Goal: Task Accomplishment & Management: Use online tool/utility

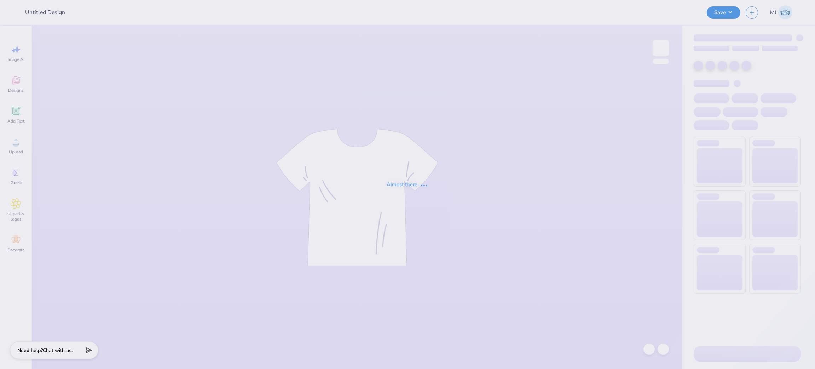
type input "SWE shirts 2"
type input "50"
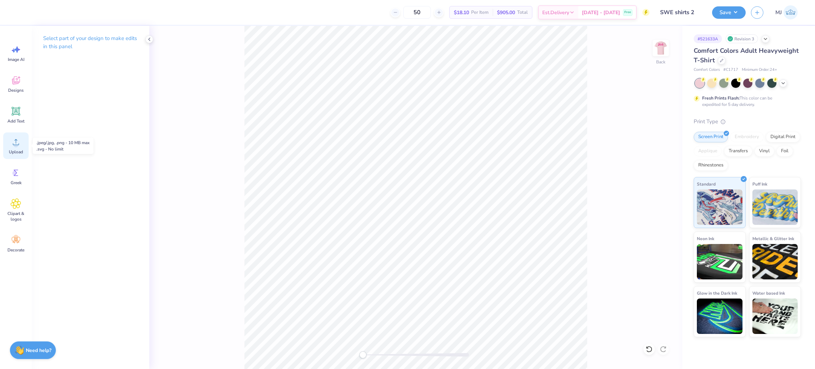
click at [19, 146] on icon at bounding box center [16, 142] width 11 height 11
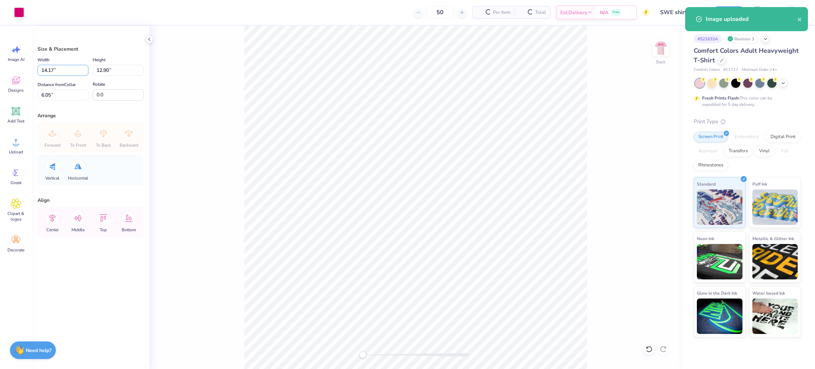
drag, startPoint x: 67, startPoint y: 67, endPoint x: 2, endPoint y: 74, distance: 64.5
click at [2, 74] on div "Art colors 50 Per Item Total Est. Delivery N/A Free Design Title SWE shirts 2 S…" at bounding box center [407, 184] width 815 height 369
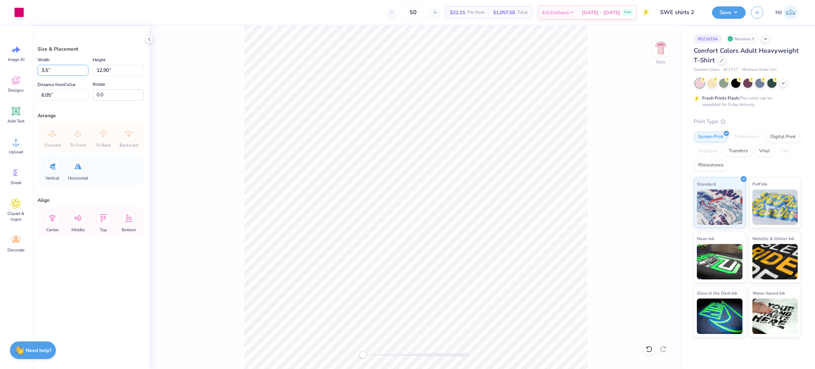
type input "3.50"
type input "3.19"
drag, startPoint x: 63, startPoint y: 91, endPoint x: 0, endPoint y: 91, distance: 63.0
click at [0, 91] on div "Art colors 50 $21.15 Per Item $1,057.50 Total Est. Delivery [DATE] - [DATE] Fre…" at bounding box center [407, 184] width 815 height 369
type input "3"
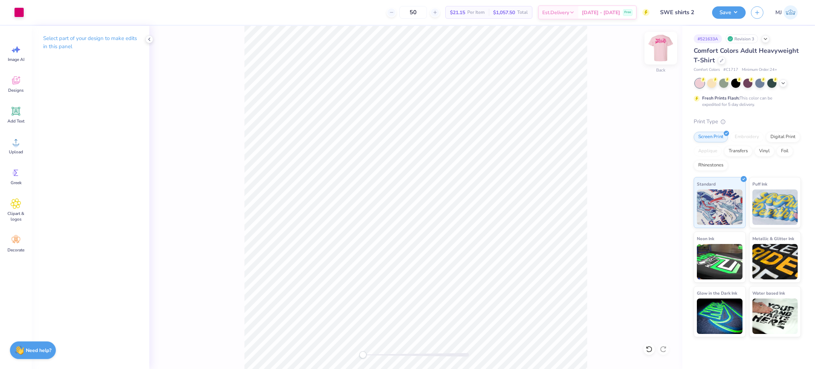
click at [659, 49] on img at bounding box center [661, 48] width 28 height 28
click at [12, 142] on icon at bounding box center [16, 142] width 11 height 11
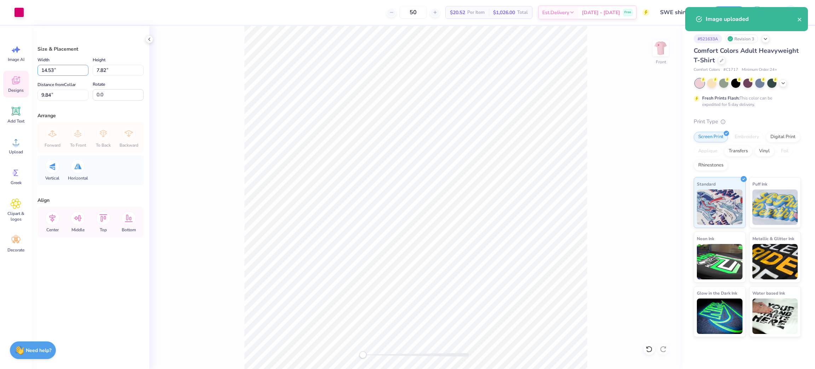
drag, startPoint x: 61, startPoint y: 68, endPoint x: 26, endPoint y: 71, distance: 35.2
click at [26, 71] on div "Art colors 50 $20.52 Per Item $1,026.00 Total Est. Delivery [DATE] - [DATE] Fre…" at bounding box center [407, 184] width 815 height 369
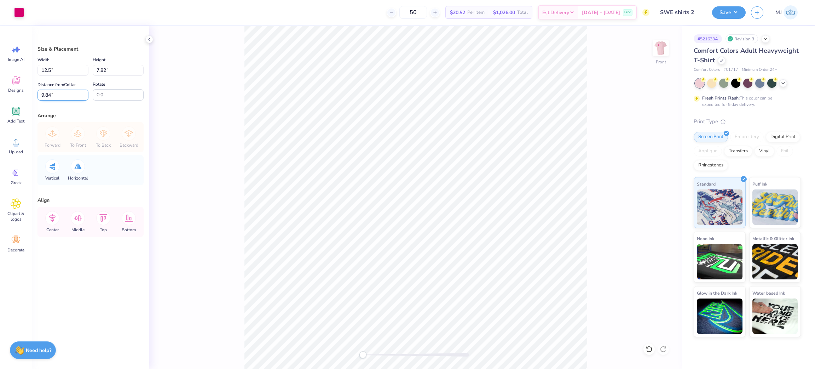
type input "12.50"
type input "6.73"
drag, startPoint x: 39, startPoint y: 97, endPoint x: 23, endPoint y: 99, distance: 16.1
click at [23, 99] on div "Art colors 50 $20.52 Per Item $1,026.00 Total Est. Delivery [DATE] - [DATE] Fre…" at bounding box center [407, 184] width 815 height 369
type input "3"
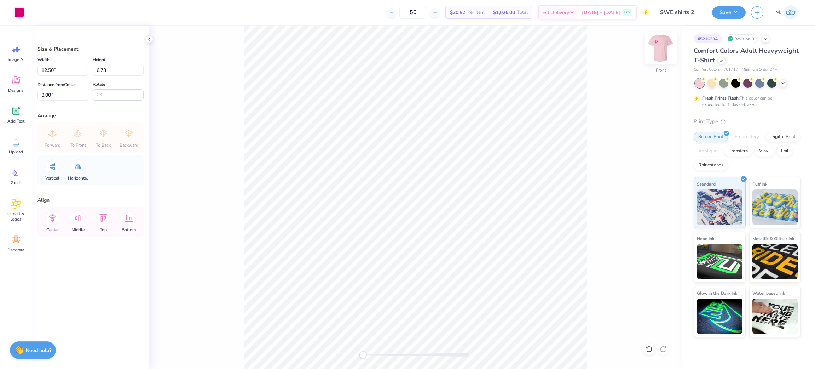
click at [656, 46] on img at bounding box center [661, 48] width 28 height 28
type input "3.50"
type input "3.19"
type input "3.00"
click at [663, 46] on img at bounding box center [661, 48] width 28 height 28
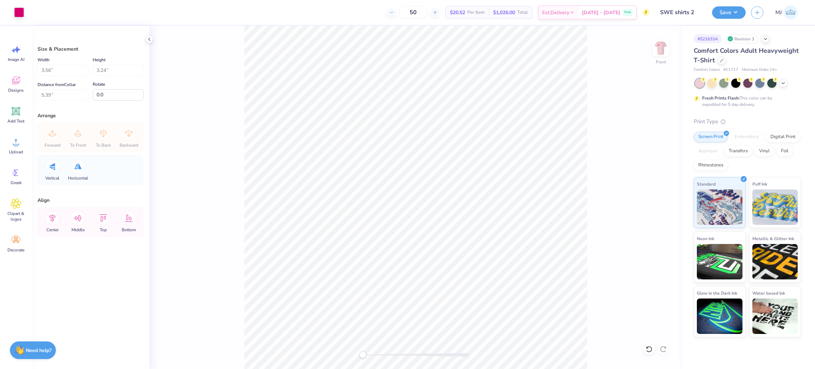
type input "12.50"
type input "6.73"
type input "3.00"
click at [740, 13] on button "Save" at bounding box center [729, 11] width 34 height 12
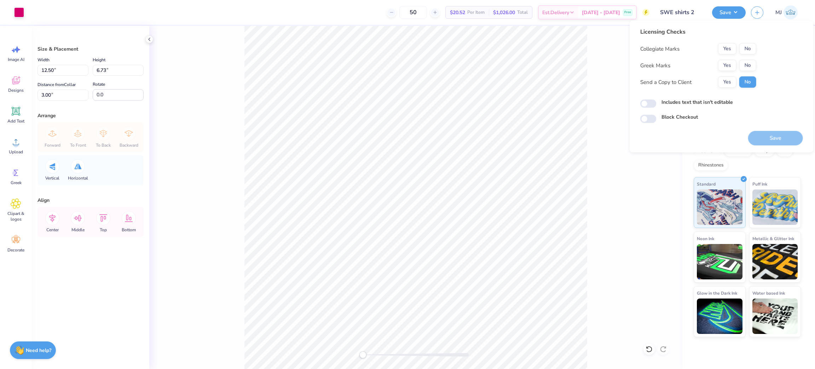
click at [747, 46] on button "No" at bounding box center [747, 48] width 17 height 11
click at [751, 72] on div "Collegiate Marks Yes No Greek Marks Yes No Send a Copy to Client Yes No" at bounding box center [698, 65] width 116 height 45
click at [748, 68] on button "No" at bounding box center [747, 65] width 17 height 11
click at [771, 140] on button "Save" at bounding box center [775, 138] width 55 height 15
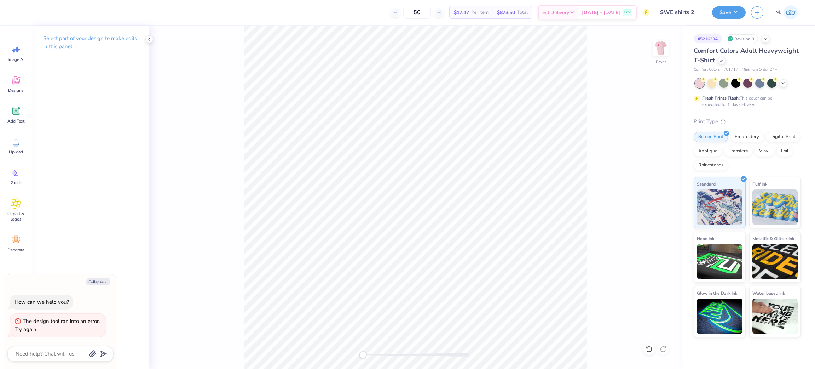
click at [651, 48] on div "Front" at bounding box center [415, 197] width 533 height 343
click at [661, 51] on img at bounding box center [661, 48] width 28 height 28
click at [16, 148] on div "Upload" at bounding box center [15, 145] width 25 height 27
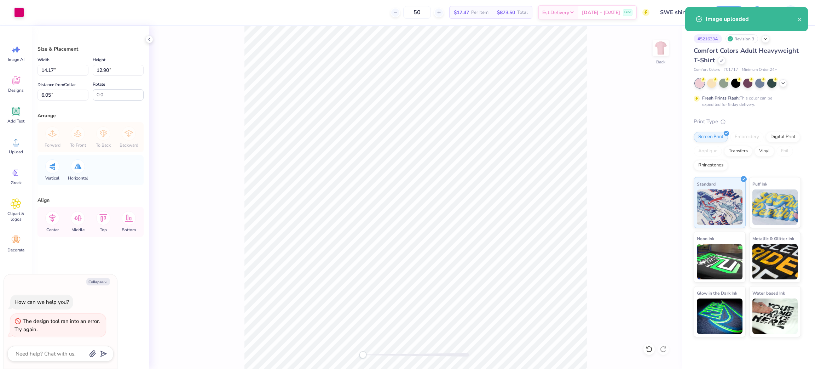
type textarea "x"
drag, startPoint x: 61, startPoint y: 65, endPoint x: 28, endPoint y: 67, distance: 32.6
click at [28, 67] on div "Art colors 50 $17.47 Per Item $873.50 Total Est. Delivery [DATE] - [DATE] Free …" at bounding box center [407, 184] width 815 height 369
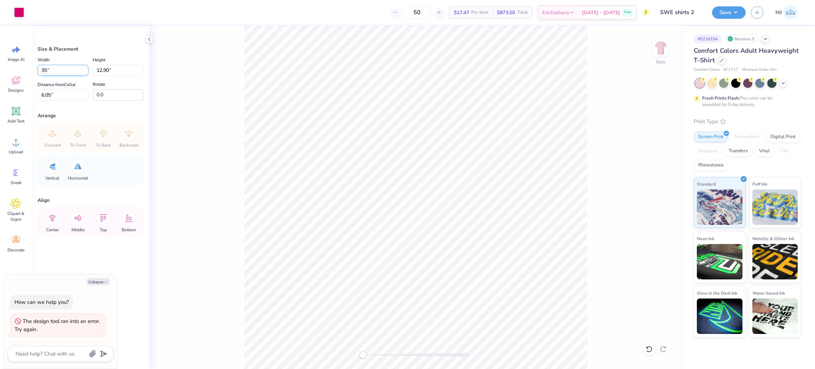
click at [46, 69] on input "35" at bounding box center [63, 70] width 51 height 11
type input "3.5"
type textarea "x"
type input "3.50"
type input "3.19"
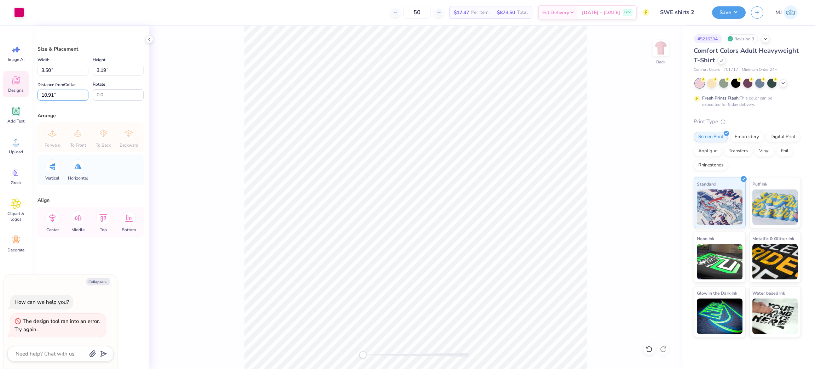
drag, startPoint x: 65, startPoint y: 95, endPoint x: 27, endPoint y: 95, distance: 37.5
click at [27, 95] on div "Art colors 50 $17.47 Per Item $873.50 Total Est. Delivery [DATE] - [DATE] Free …" at bounding box center [407, 184] width 815 height 369
type input "3"
type textarea "x"
type input "3.00"
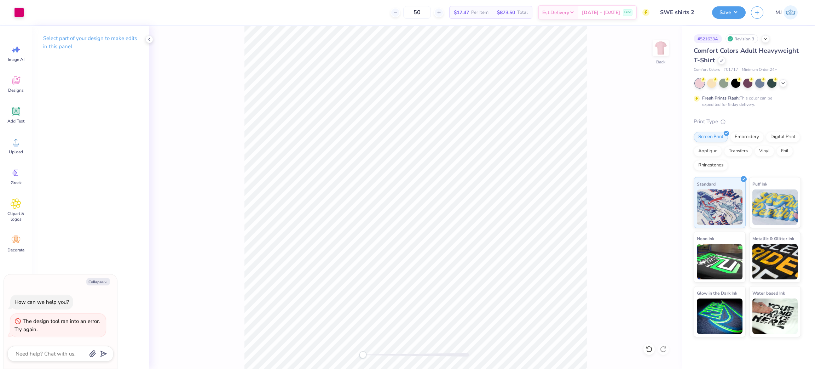
click at [650, 54] on div "Back" at bounding box center [415, 197] width 533 height 343
click at [659, 50] on img at bounding box center [661, 48] width 28 height 28
click at [16, 147] on div "Upload" at bounding box center [15, 145] width 25 height 27
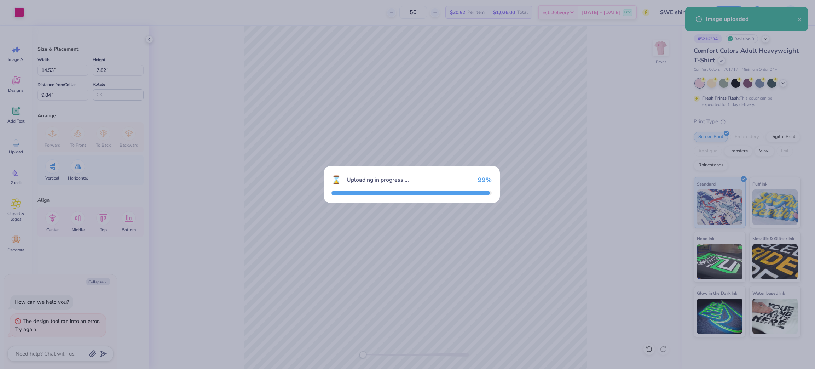
type textarea "x"
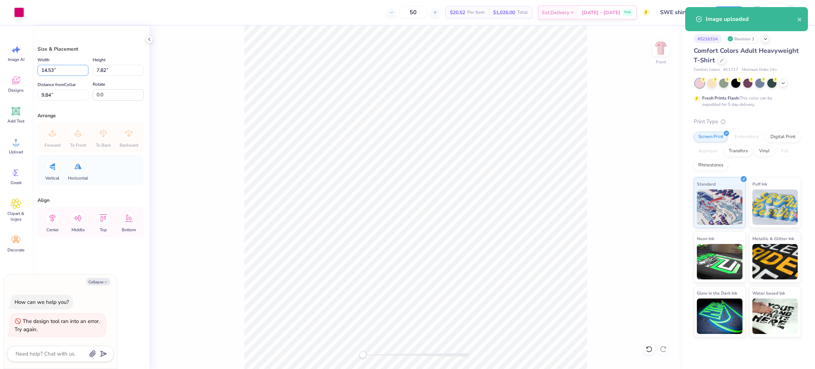
drag, startPoint x: 67, startPoint y: 70, endPoint x: 25, endPoint y: 68, distance: 41.4
click at [25, 68] on div "Art colors 50 $20.52 Per Item $1,026.00 Total Est. Delivery [DATE] - [DATE] Fre…" at bounding box center [407, 184] width 815 height 369
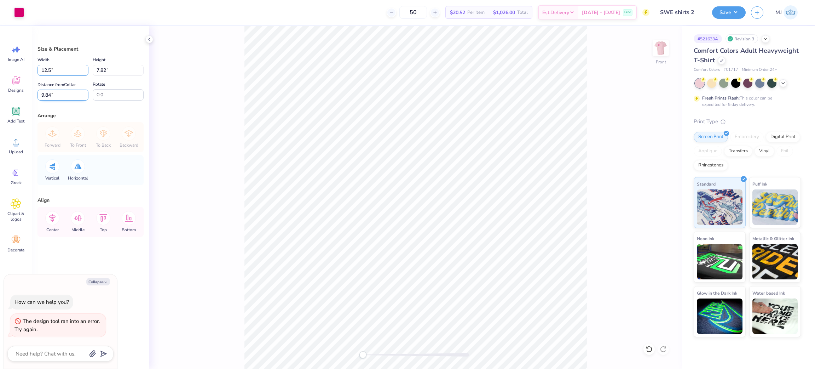
type input "12.5"
type textarea "x"
type input "12.50"
type input "6.73"
drag, startPoint x: 60, startPoint y: 98, endPoint x: 24, endPoint y: 99, distance: 36.8
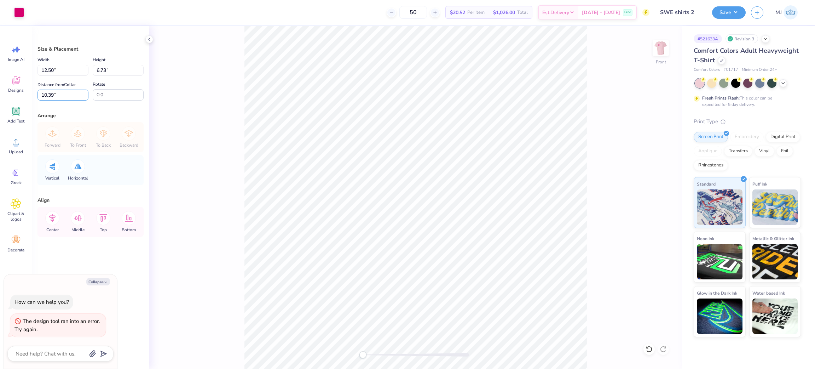
click at [24, 99] on div "Art colors 50 $20.52 Per Item $1,026.00 Total Est. Delivery [DATE] - [DATE] Fre…" at bounding box center [407, 184] width 815 height 369
type input "3"
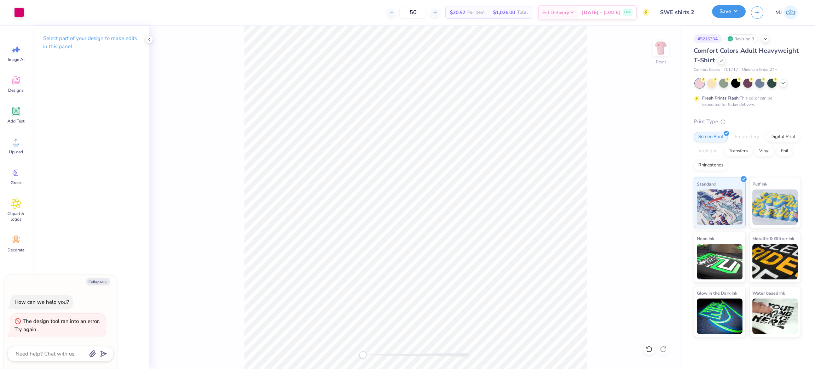
click at [736, 11] on button "Save" at bounding box center [729, 11] width 34 height 12
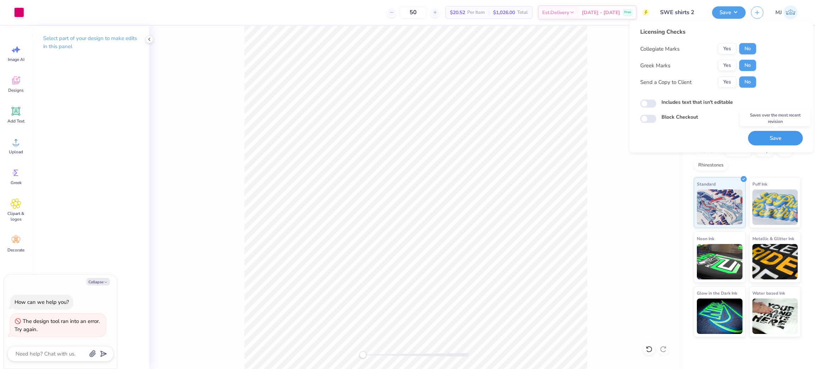
click at [754, 138] on button "Save" at bounding box center [775, 138] width 55 height 15
type textarea "x"
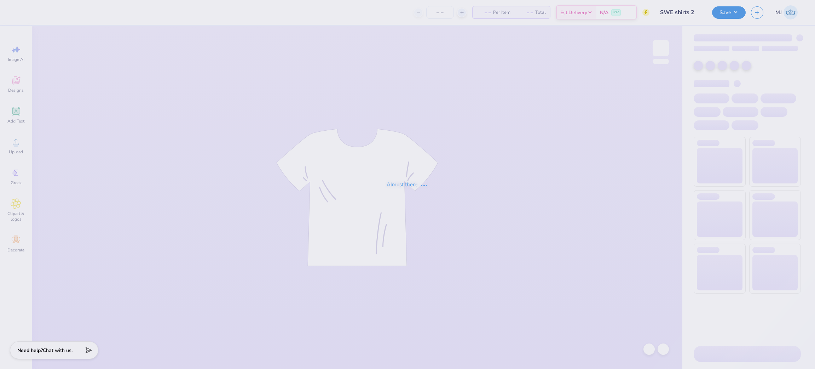
type input "SWE shirts 2"
type input "50"
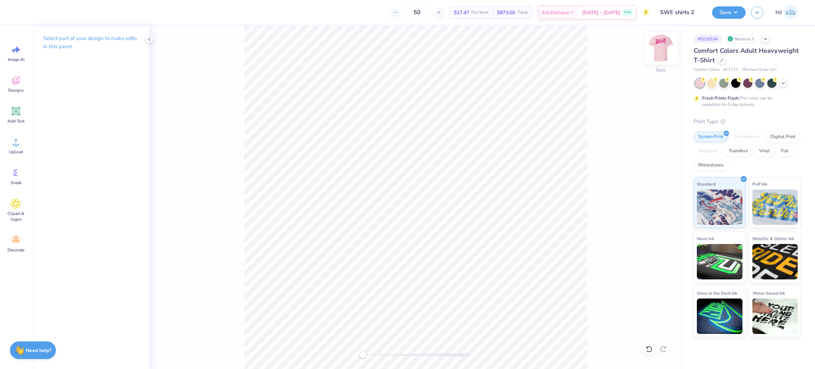
click at [665, 44] on img at bounding box center [661, 48] width 28 height 28
click at [654, 55] on img at bounding box center [661, 48] width 28 height 28
click at [16, 141] on icon at bounding box center [16, 142] width 6 height 6
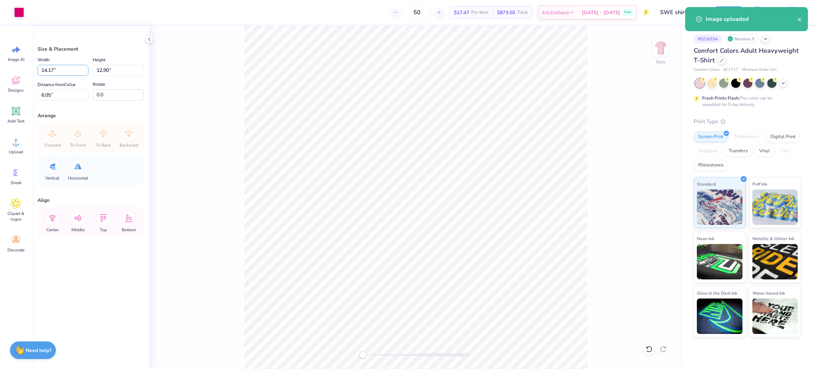
drag, startPoint x: 78, startPoint y: 73, endPoint x: 33, endPoint y: 70, distance: 45.0
click at [33, 70] on div "Size & Placement Width 14.17 14.17 " Height 12.90 12.90 " Distance from Collar …" at bounding box center [90, 197] width 117 height 343
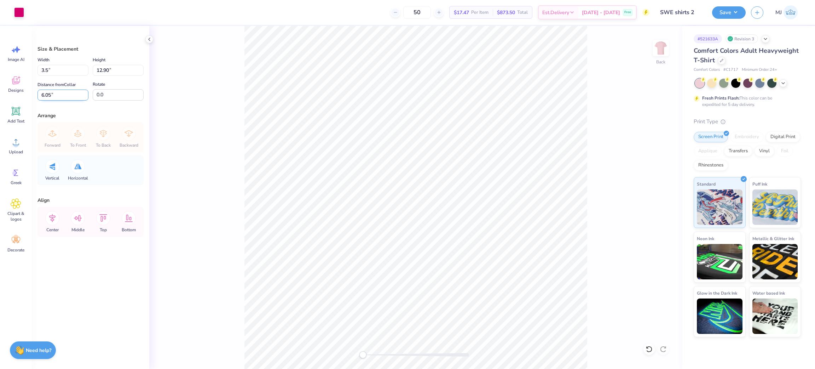
type input "3.50"
type input "3.19"
drag, startPoint x: 53, startPoint y: 94, endPoint x: 21, endPoint y: 97, distance: 32.3
click at [21, 97] on div "Art colors 50 $17.47 Per Item $873.50 Total Est. Delivery [DATE] - [DATE] Free …" at bounding box center [407, 184] width 815 height 369
type input "3"
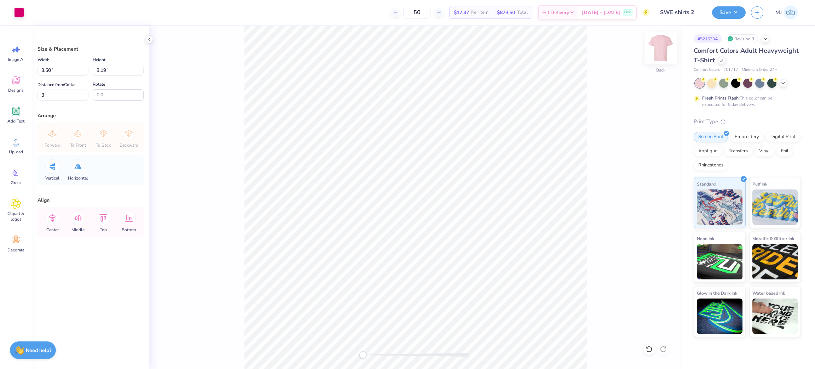
click at [662, 48] on img at bounding box center [661, 48] width 28 height 28
click at [16, 139] on icon at bounding box center [16, 142] width 11 height 11
type input "14.53"
type input "7.82"
type input "9.84"
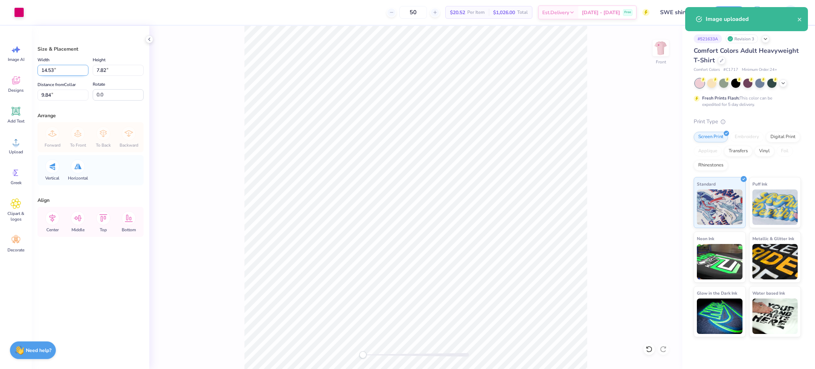
drag, startPoint x: 67, startPoint y: 73, endPoint x: 40, endPoint y: 69, distance: 27.2
click at [40, 69] on input "14.53" at bounding box center [63, 70] width 51 height 11
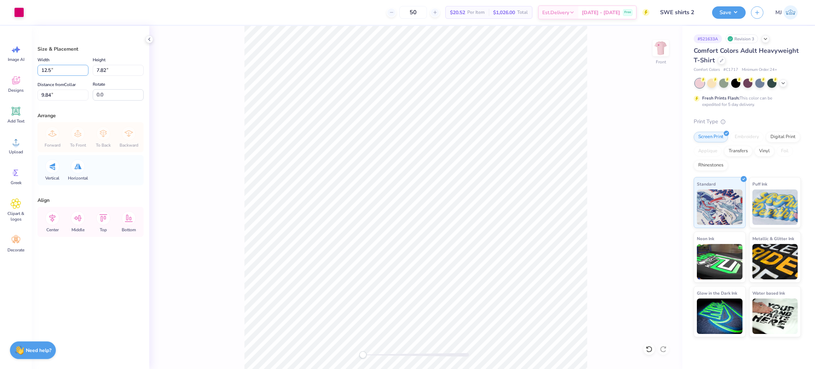
type input "12.50"
type input "6.73"
drag, startPoint x: 48, startPoint y: 91, endPoint x: 0, endPoint y: 91, distance: 48.5
click at [0, 91] on div "Art colors 50 $20.52 Per Item $1,026.00 Total Est. Delivery [DATE] - [DATE] Fre…" at bounding box center [407, 184] width 815 height 369
type input "3"
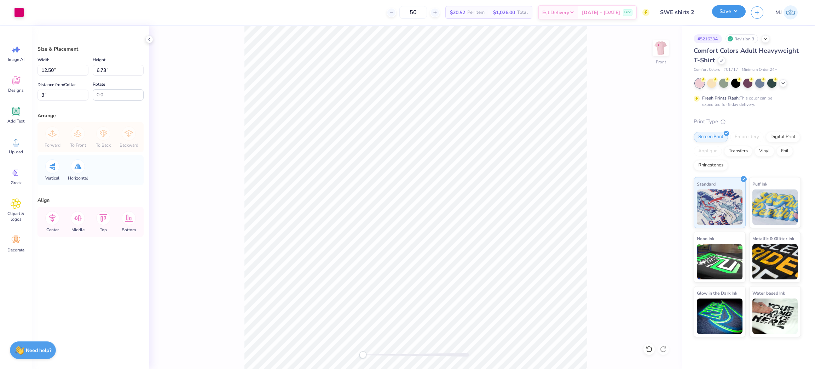
click at [737, 16] on button "Save" at bounding box center [729, 11] width 34 height 12
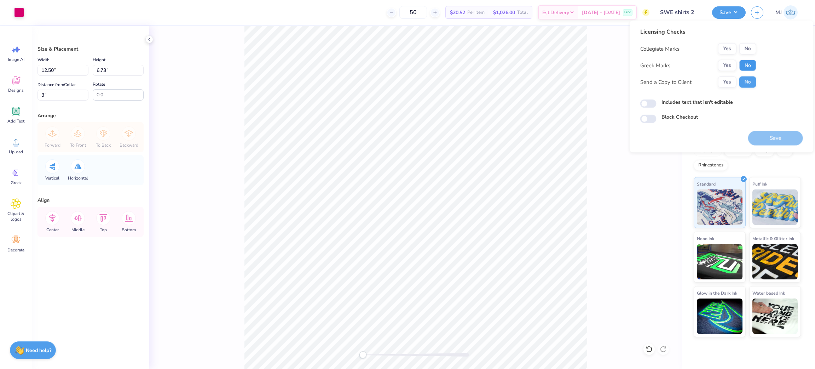
click at [747, 67] on button "No" at bounding box center [747, 65] width 17 height 11
click at [748, 48] on button "No" at bounding box center [747, 48] width 17 height 11
click at [771, 139] on button "Save" at bounding box center [775, 138] width 55 height 15
